Goal: Transaction & Acquisition: Download file/media

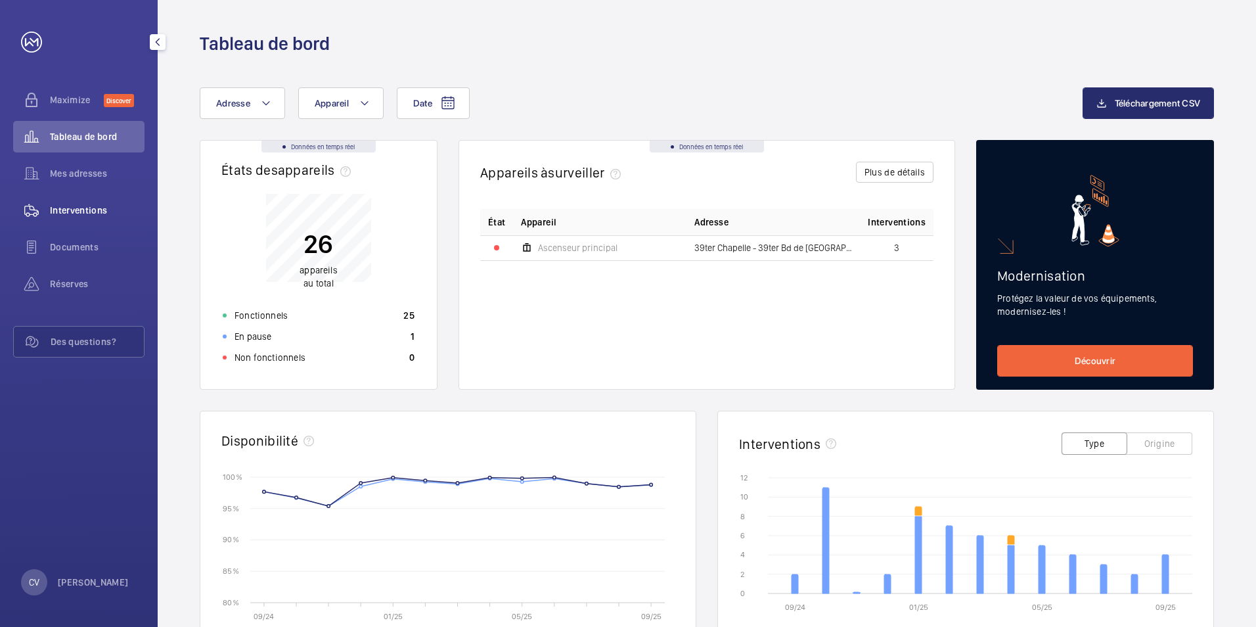
drag, startPoint x: 0, startPoint y: 0, endPoint x: 99, endPoint y: 207, distance: 229.1
click at [99, 207] on span "Interventions" at bounding box center [97, 210] width 95 height 13
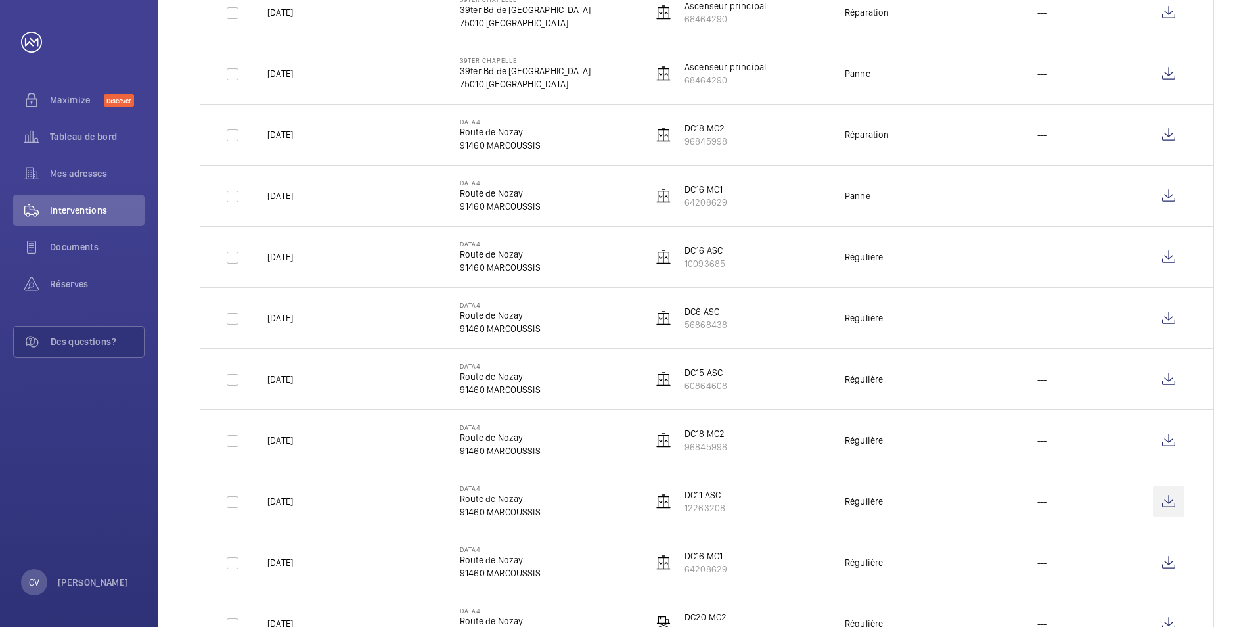
scroll to position [394, 0]
click at [1168, 504] on wm-front-icon-button at bounding box center [1169, 501] width 32 height 32
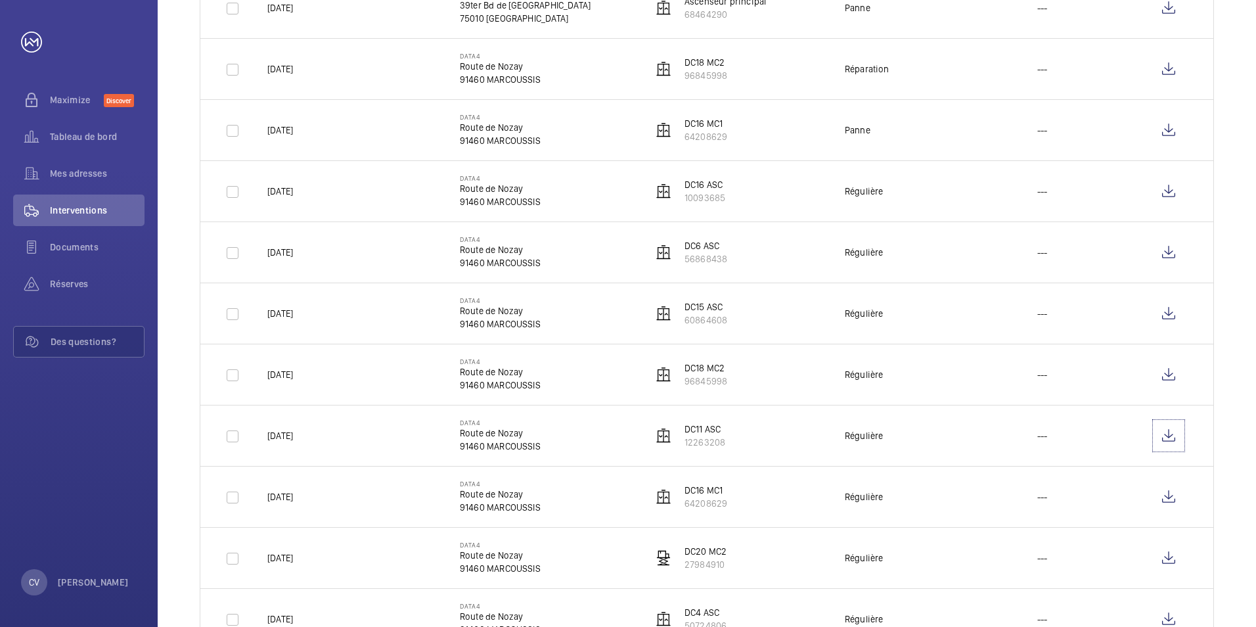
scroll to position [657, 0]
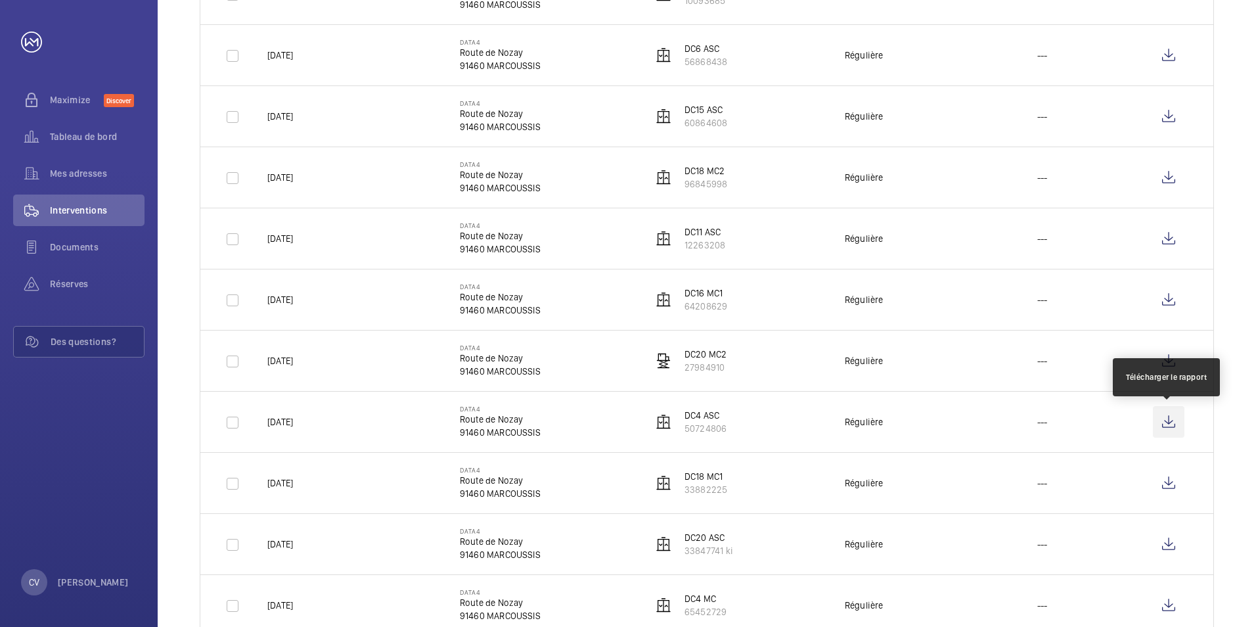
click at [1165, 426] on wm-front-icon-button at bounding box center [1169, 422] width 32 height 32
